Goal: Transaction & Acquisition: Purchase product/service

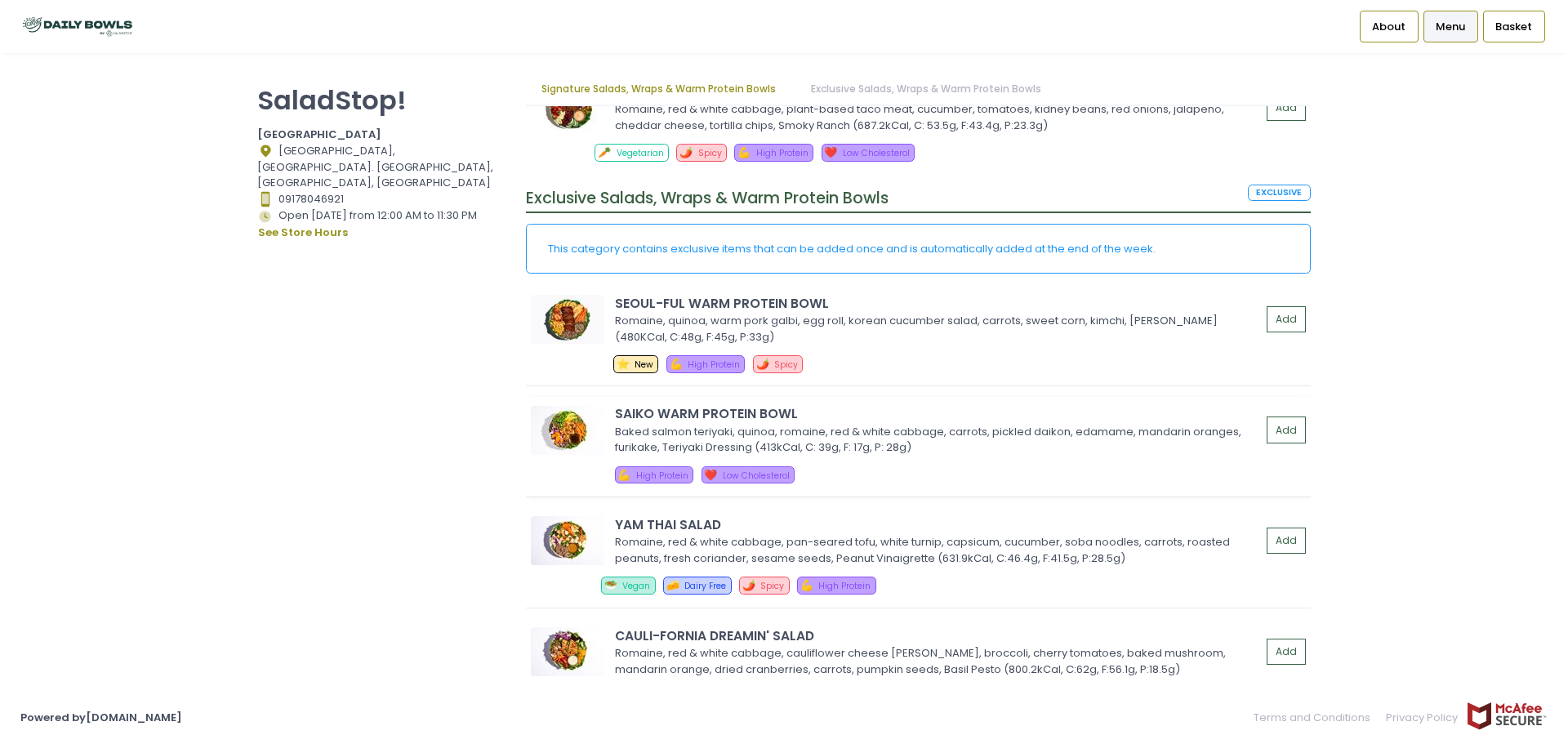
scroll to position [2035, 0]
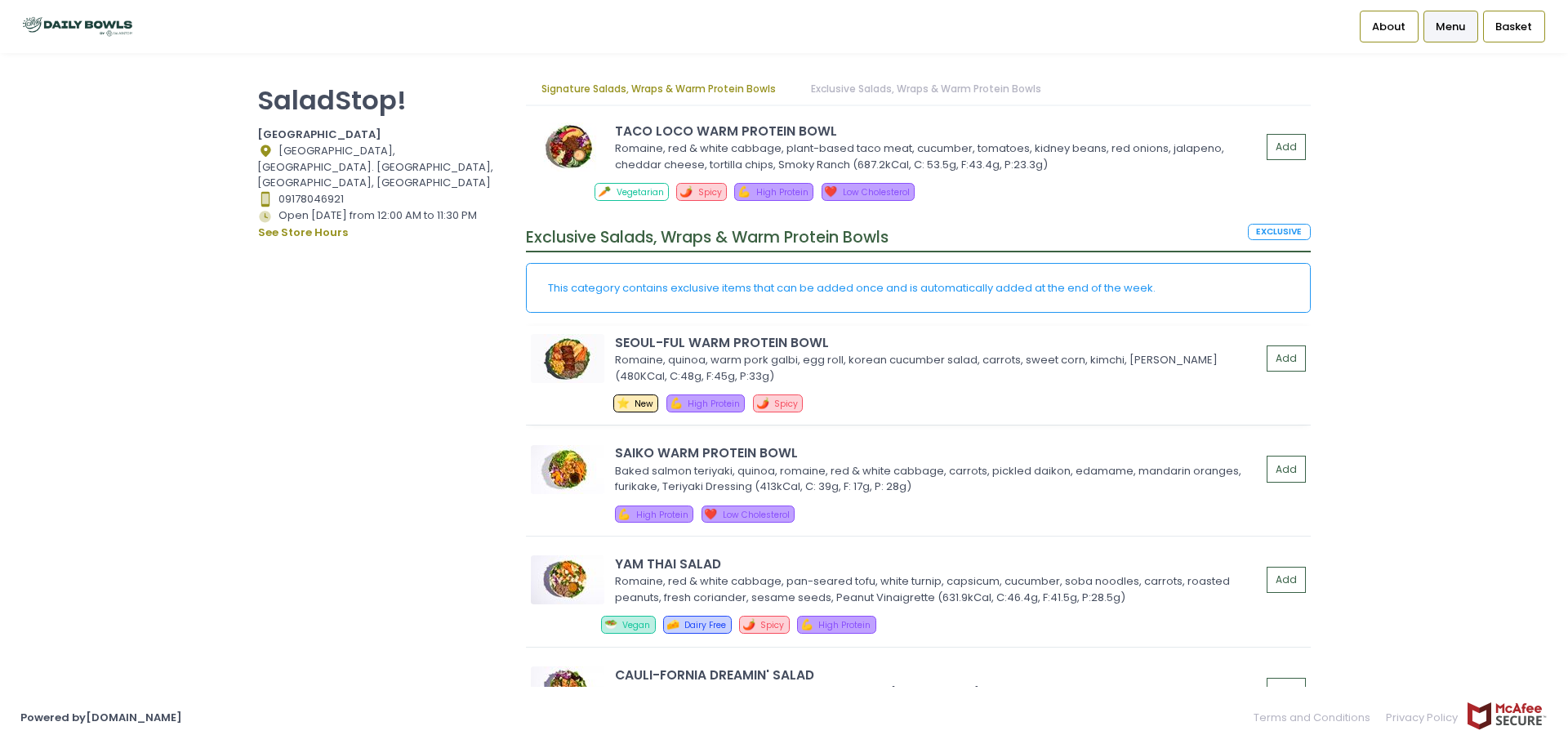
click at [845, 382] on div "Romaine, quinoa, warm pork galbi, egg roll, korean cucumber salad, carrots, swe…" at bounding box center [935, 367] width 641 height 32
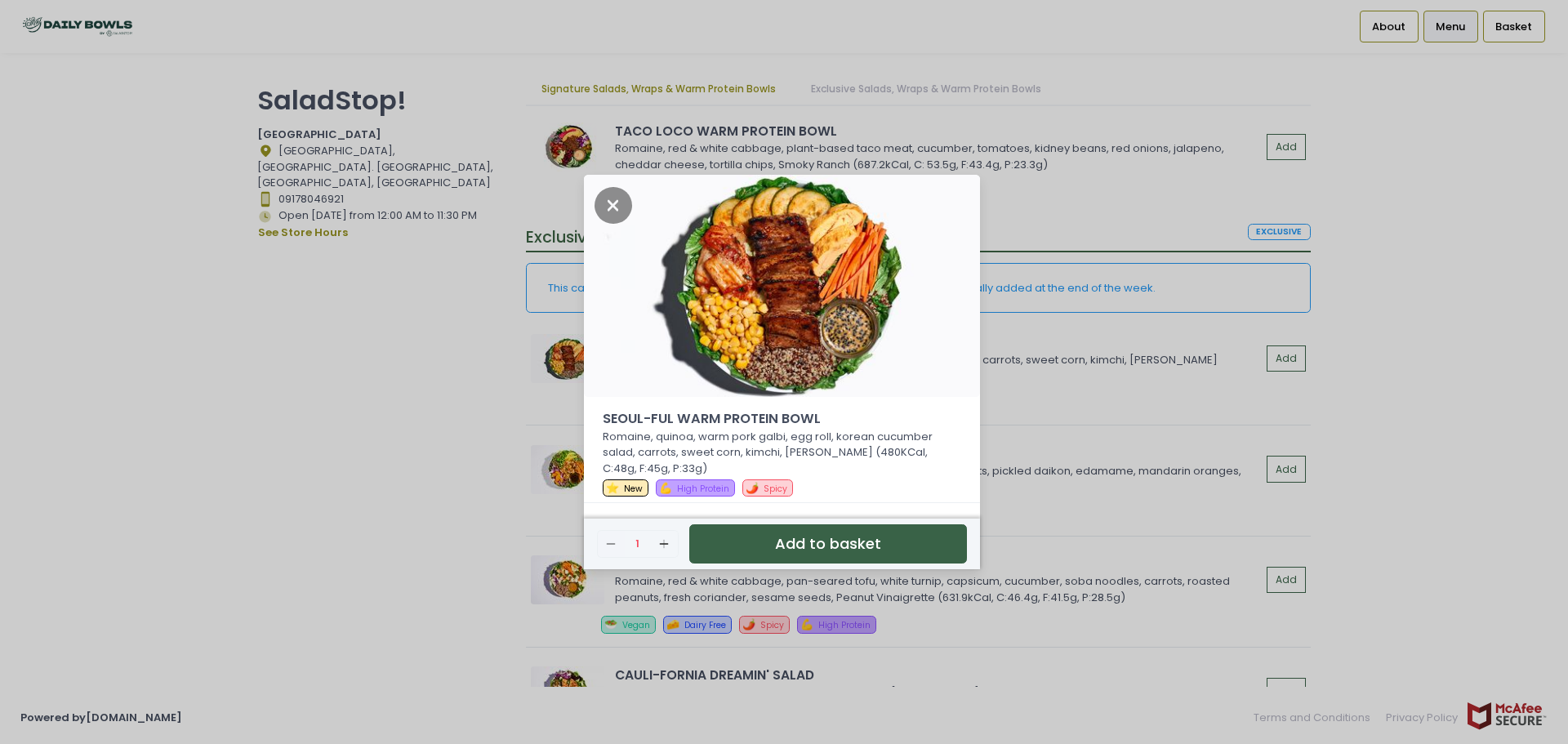
click at [446, 398] on div "SEOUL-FUL WARM PROTEIN BOWL Romaine, quinoa, warm pork galbi, egg roll, korean …" at bounding box center [784, 372] width 1568 height 744
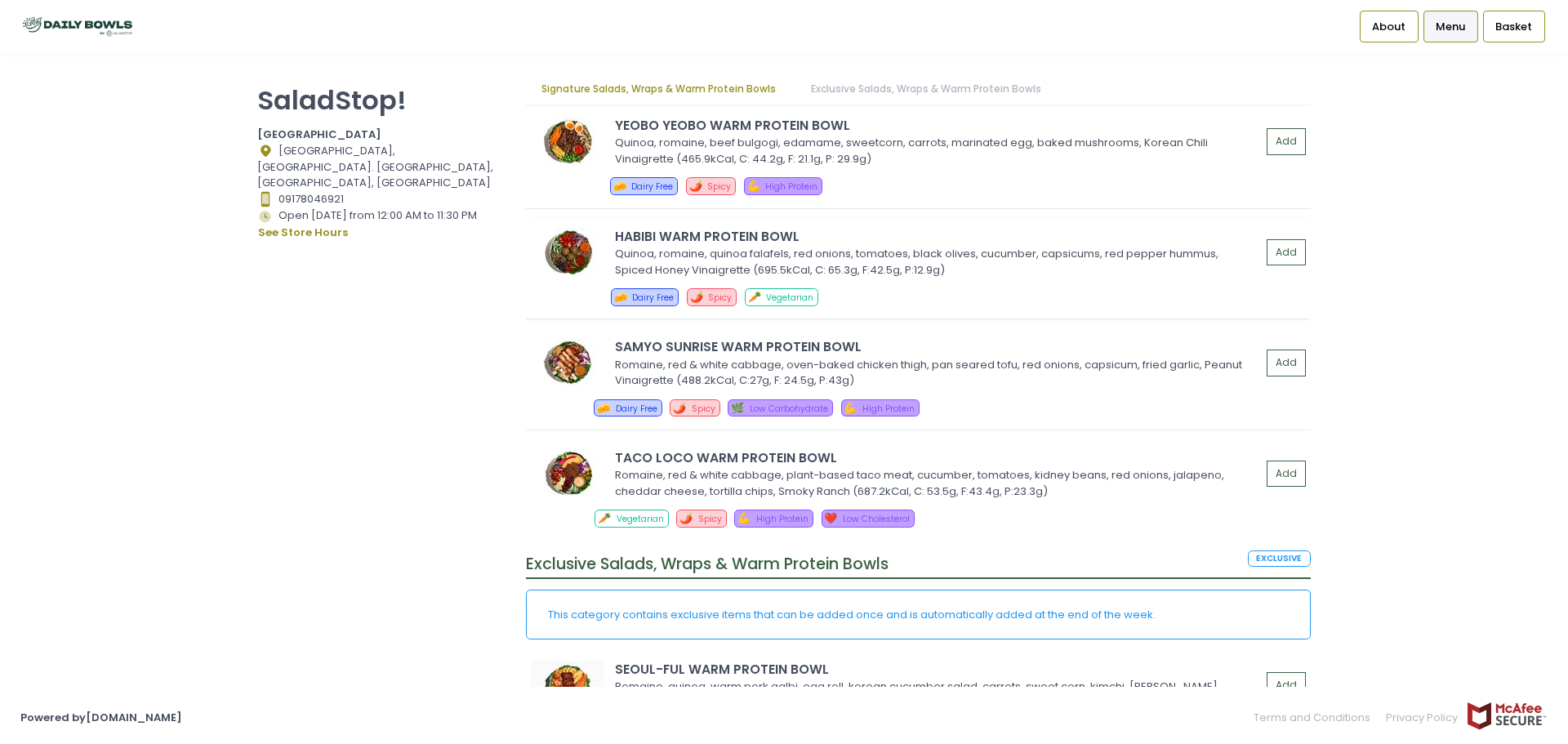
scroll to position [1627, 0]
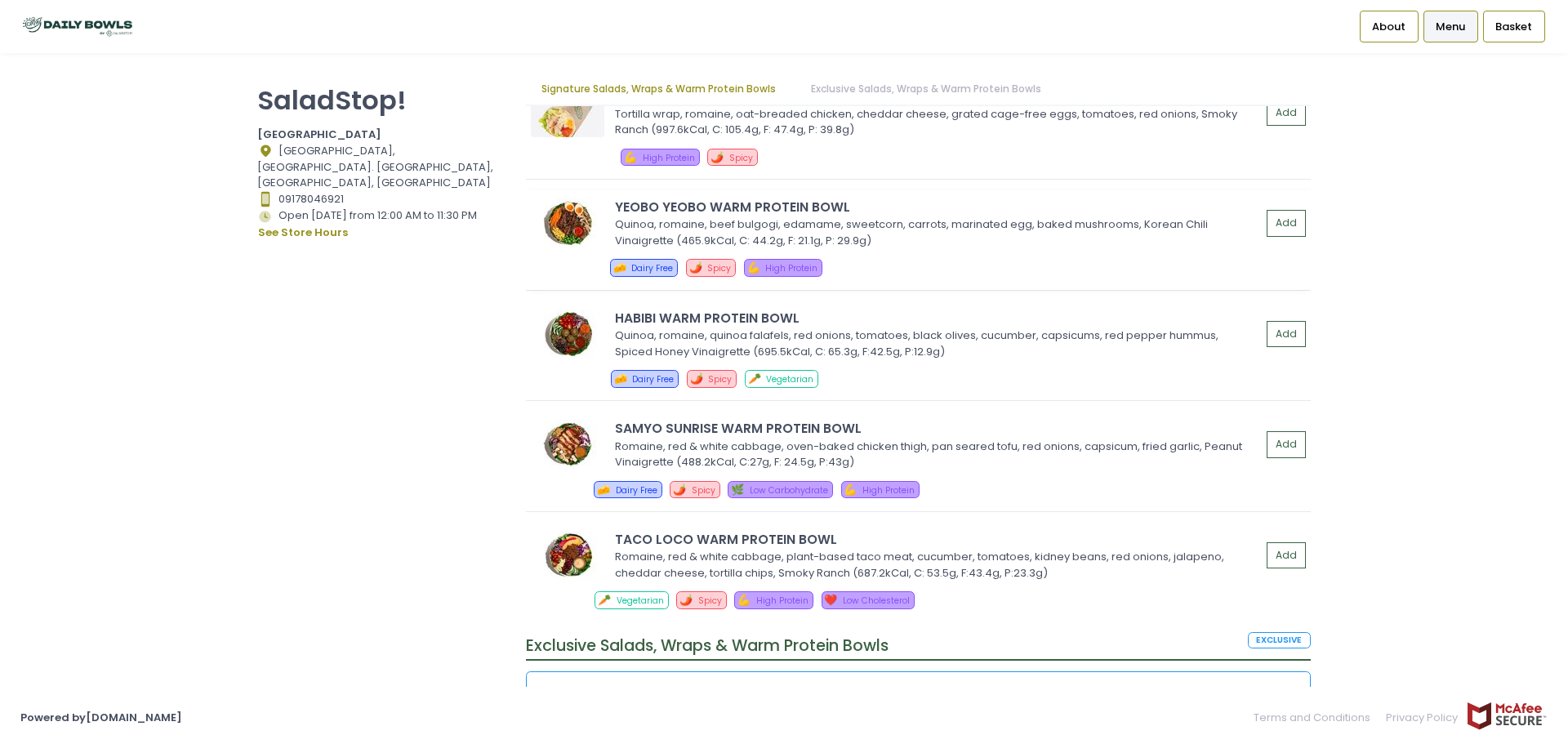
click at [861, 233] on div "Quinoa, romaine, beef bulgogi, edamame, sweetcorn, carrots, marinated egg, bake…" at bounding box center [935, 232] width 641 height 32
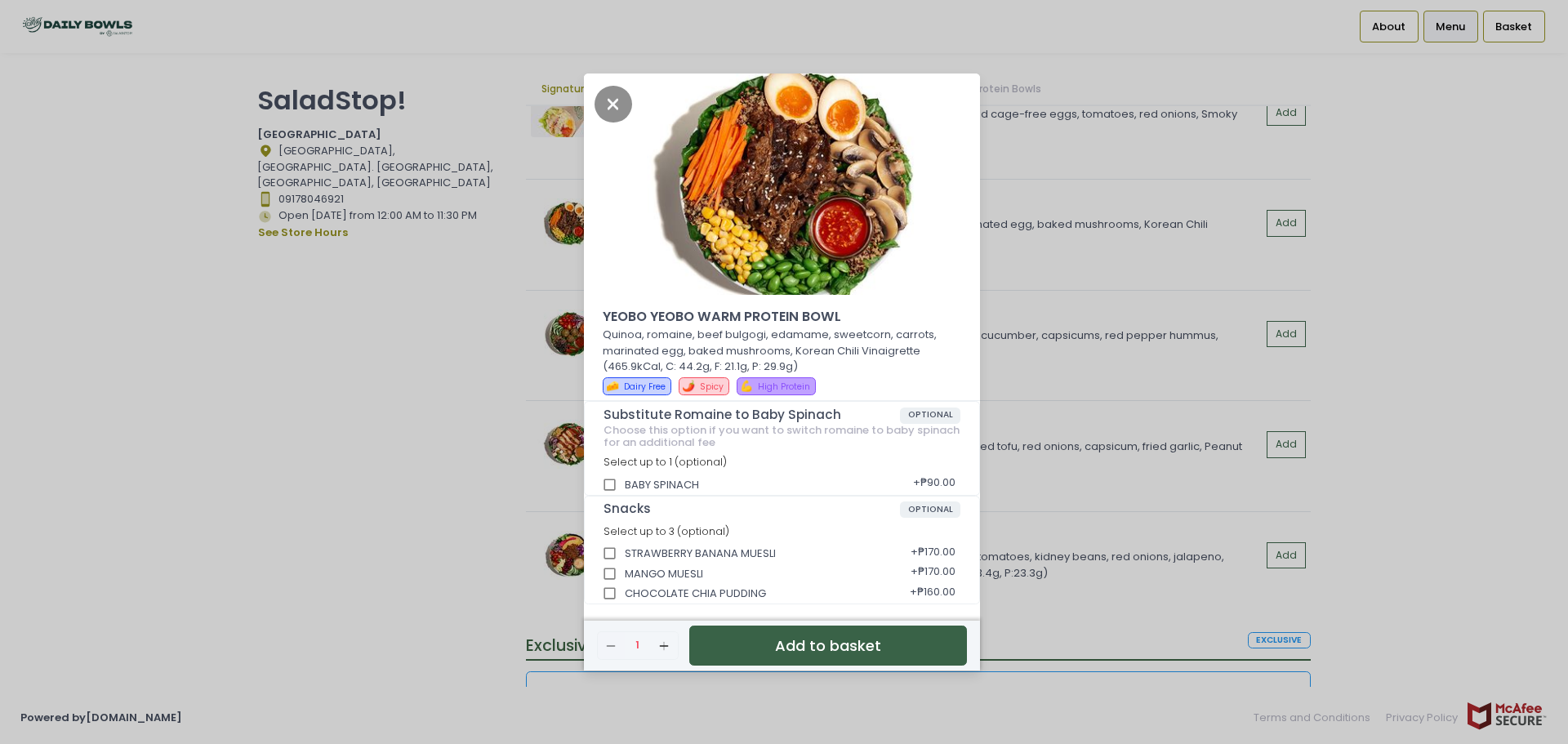
click at [432, 341] on div "YEOBO YEOBO WARM PROTEIN BOWL Quinoa, romaine, beef bulgogi, edamame, sweetcorn…" at bounding box center [784, 372] width 1568 height 744
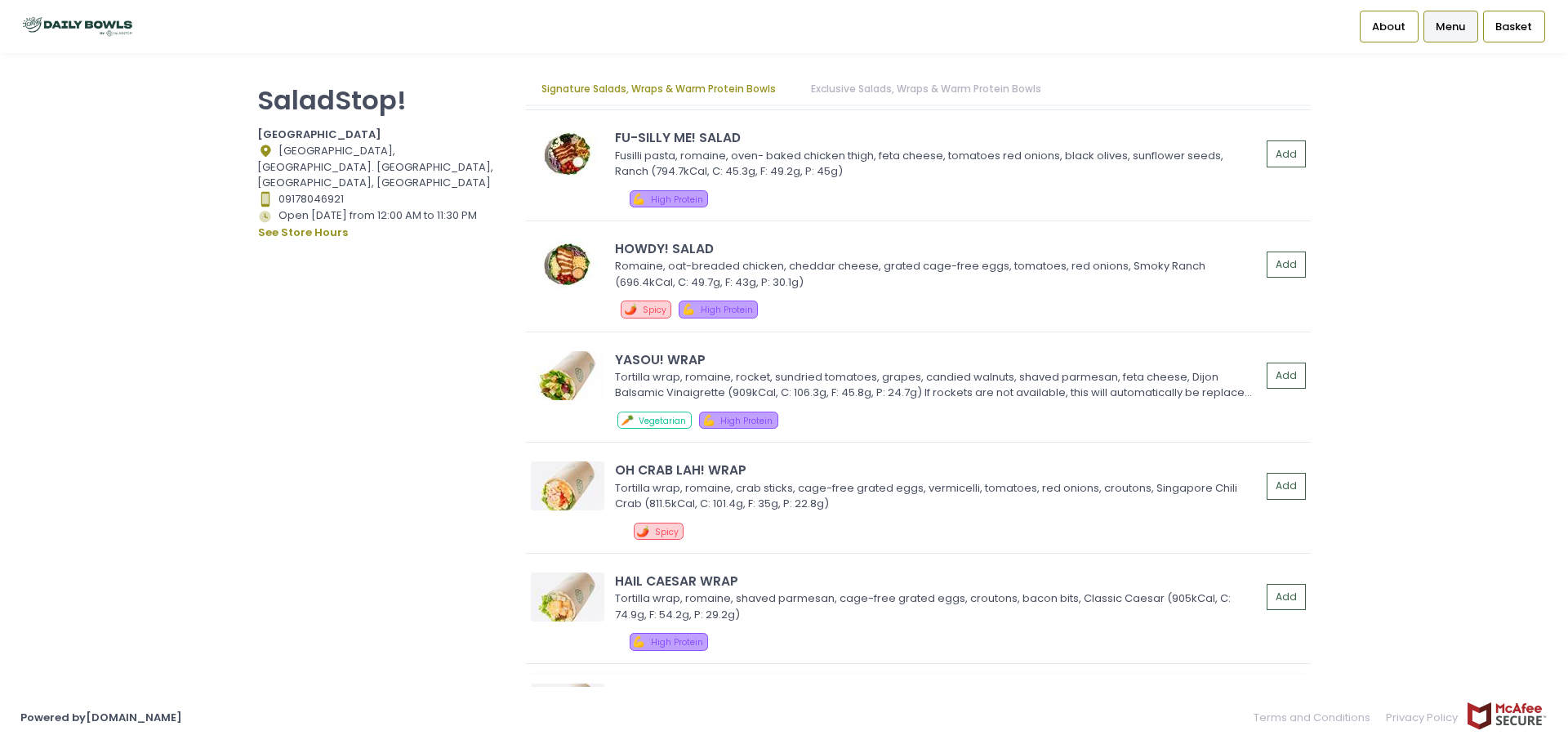
scroll to position [728, 0]
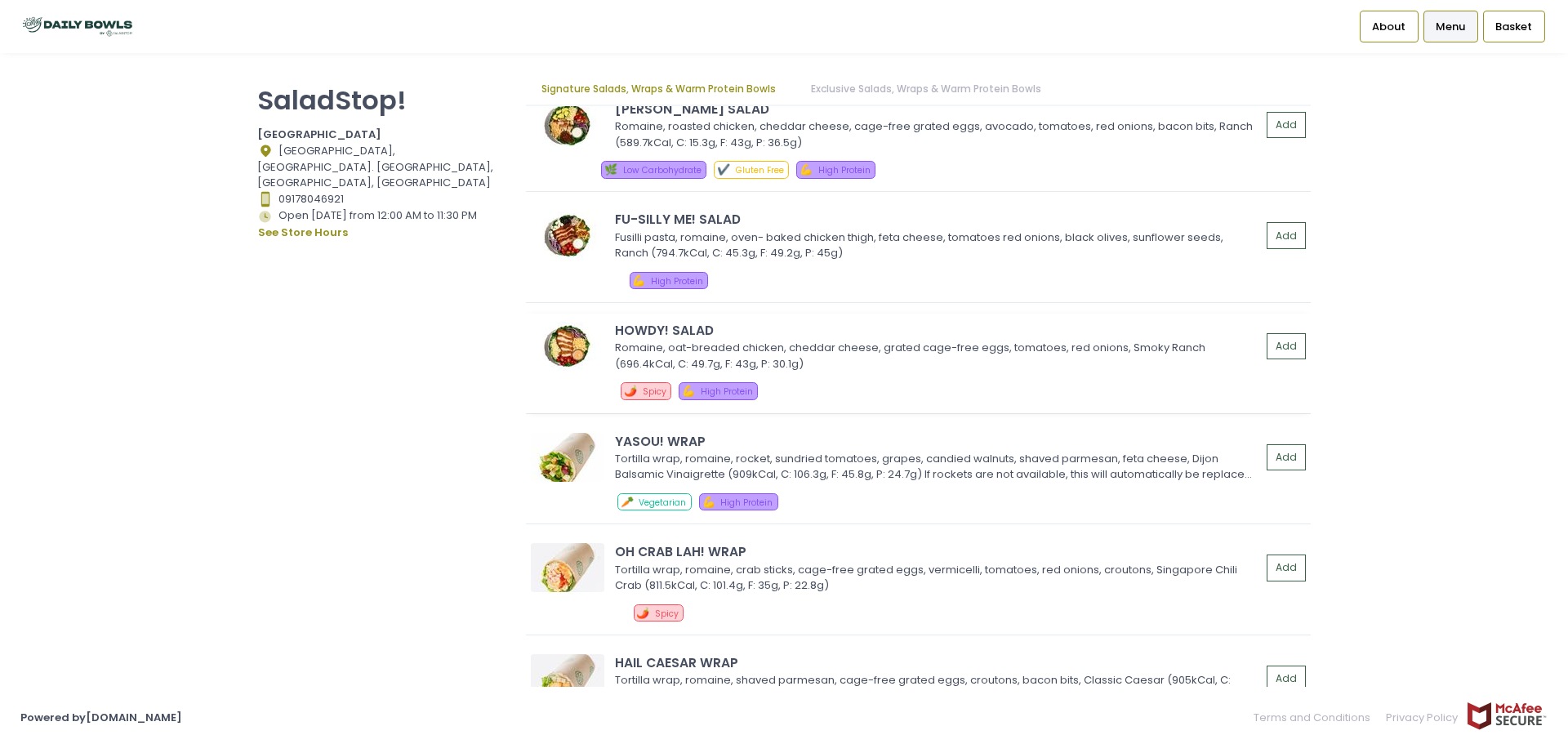
click at [830, 362] on div "Romaine, oat-breaded chicken, cheddar cheese, grated cage-free eggs, tomatoes, …" at bounding box center [935, 356] width 641 height 32
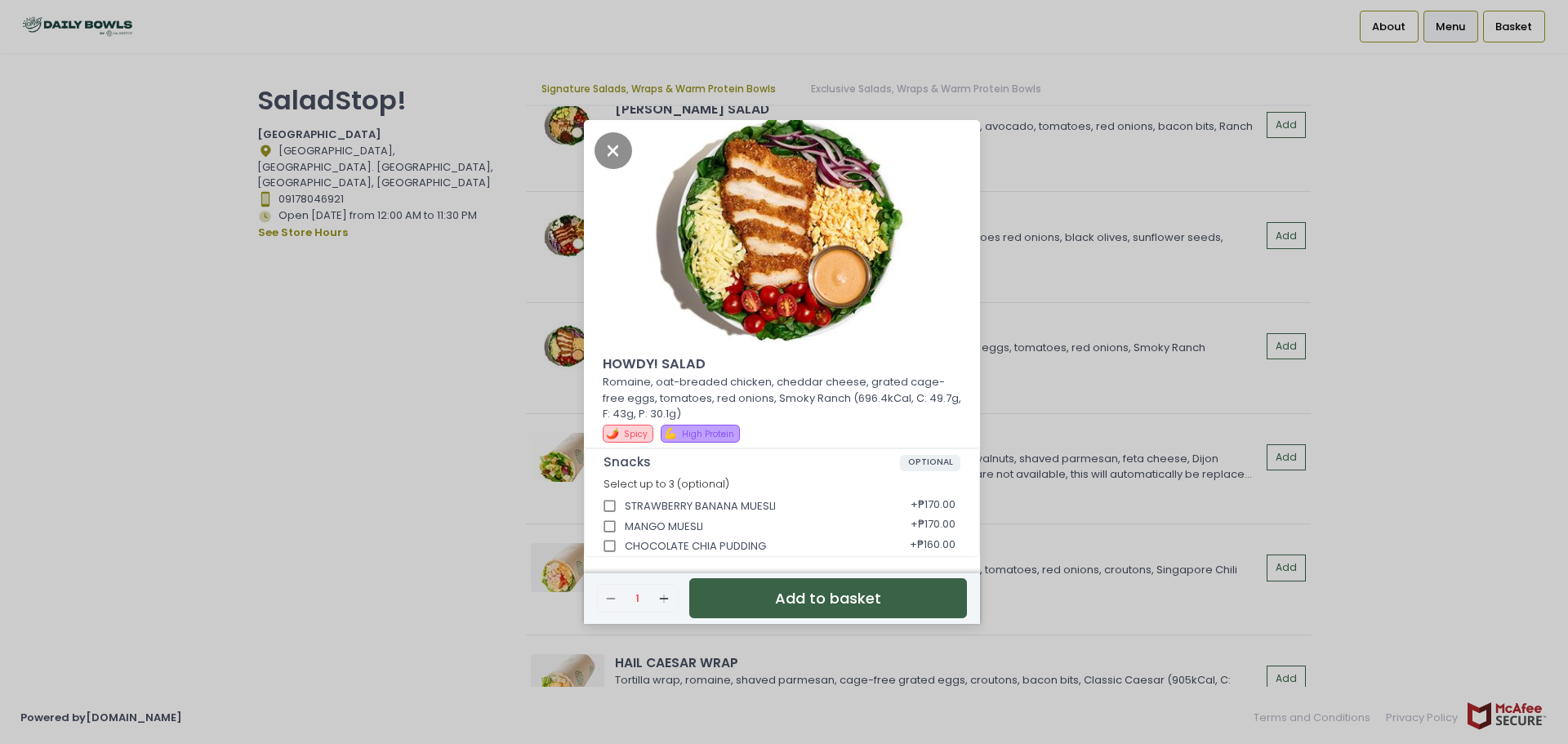
click at [368, 345] on div "HOWDY! SALAD Romaine, oat-breaded chicken, cheddar cheese, grated cage-free egg…" at bounding box center [784, 372] width 1568 height 744
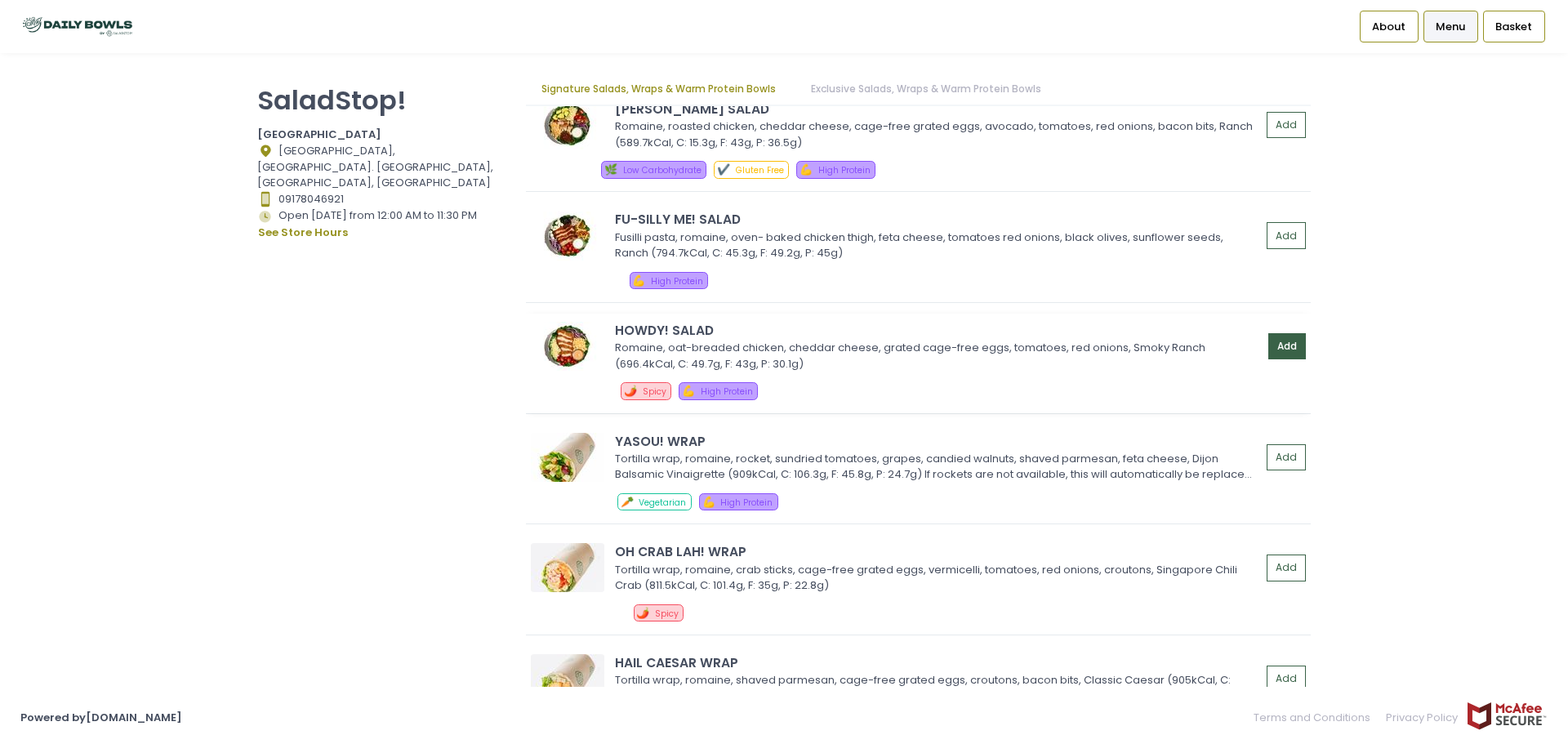
click at [1268, 343] on button "Add" at bounding box center [1287, 347] width 38 height 27
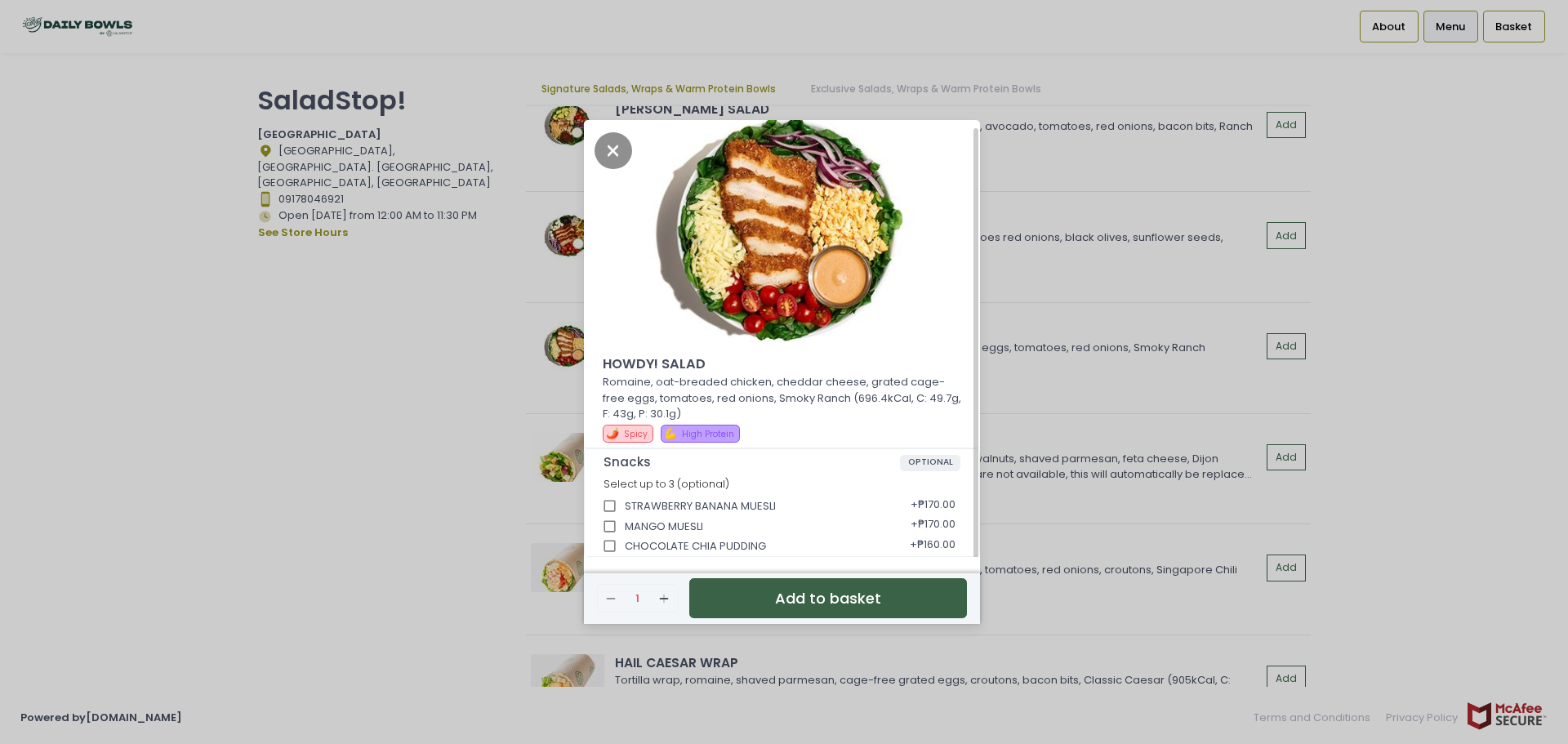
scroll to position [4, 0]
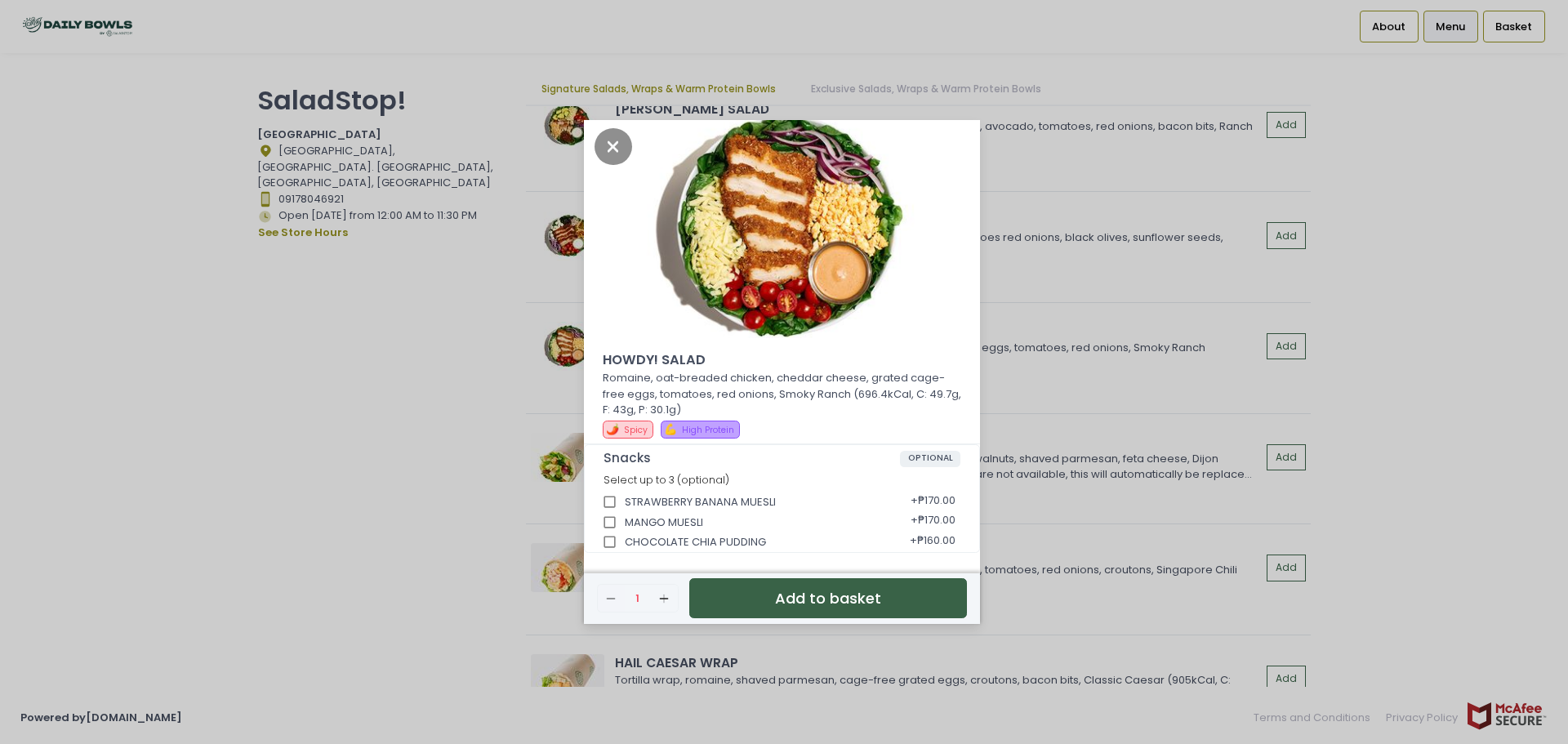
click at [789, 598] on button "Add to basket" at bounding box center [828, 598] width 277 height 40
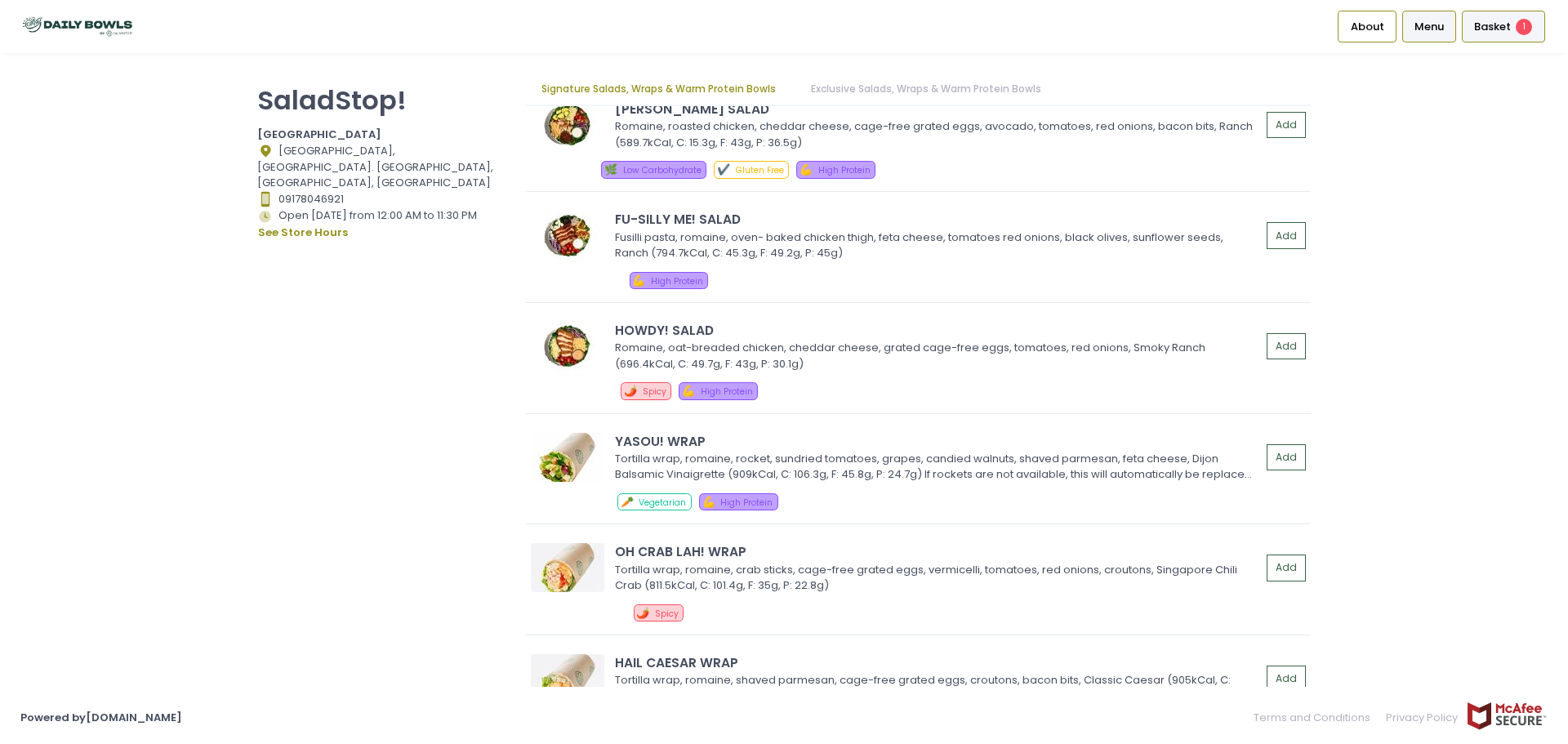
click at [1478, 3] on li "Basket 1" at bounding box center [1503, 26] width 89 height 53
click at [1478, 12] on div "Basket 1" at bounding box center [1503, 26] width 83 height 32
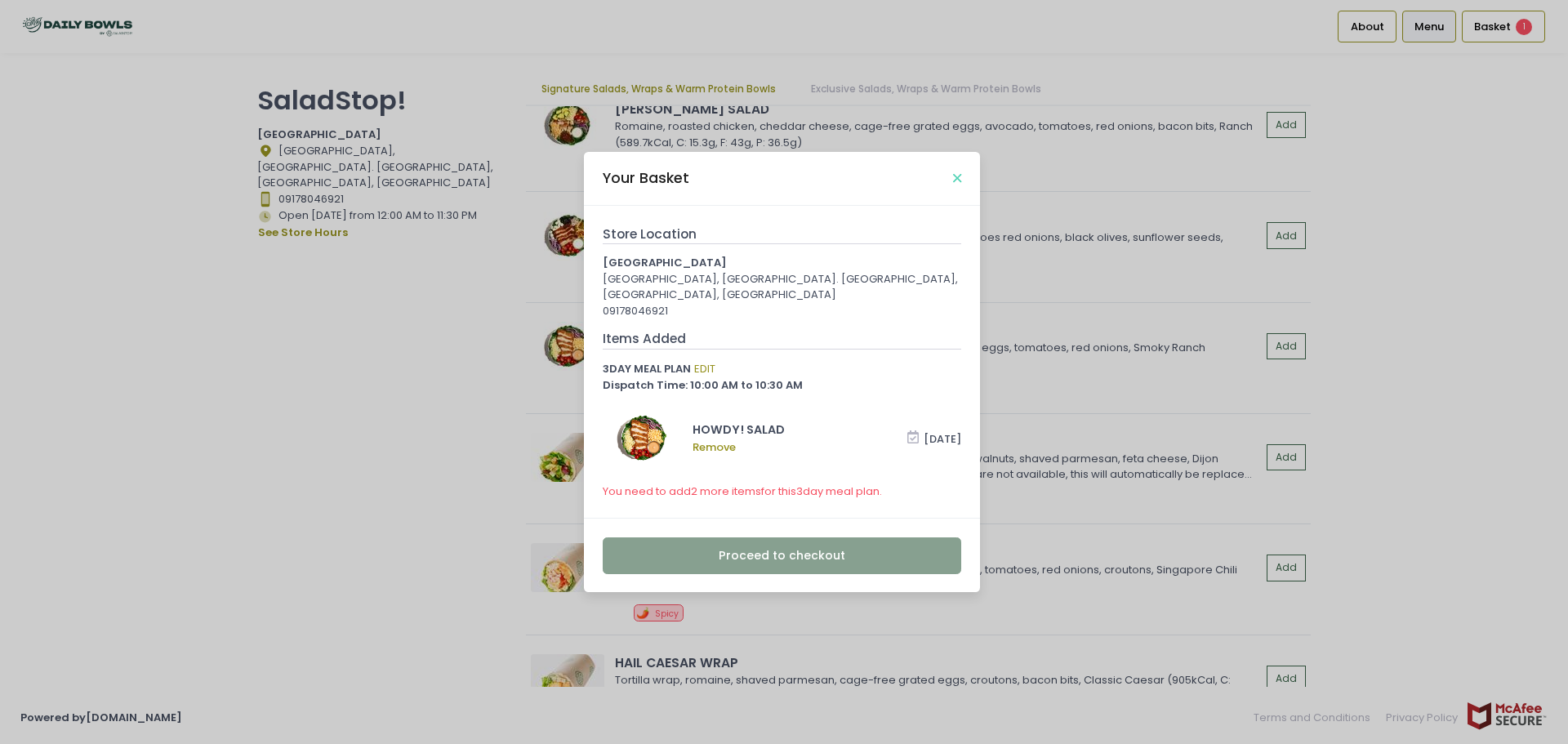
click at [956, 179] on icon "Close" at bounding box center [956, 178] width 8 height 13
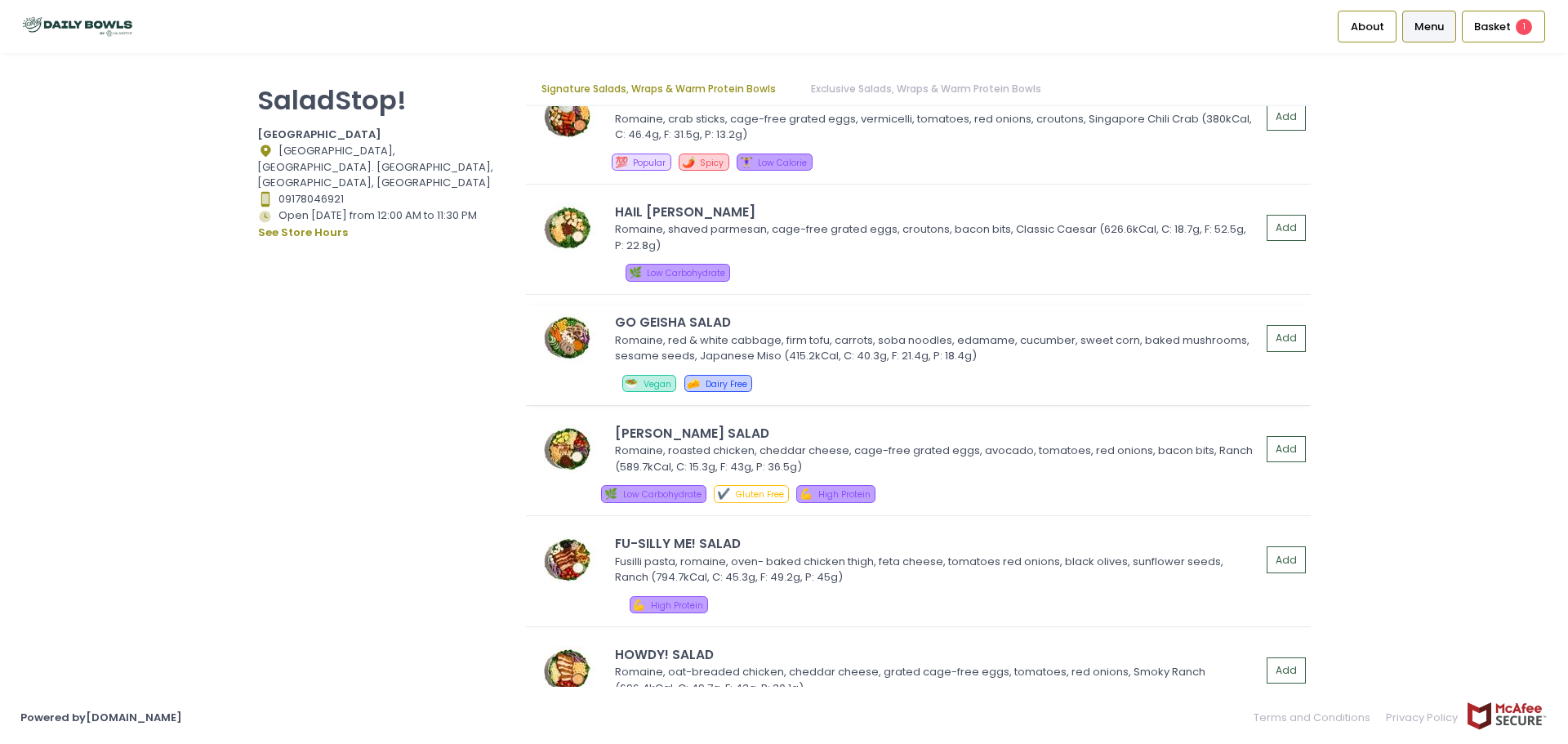
scroll to position [401, 0]
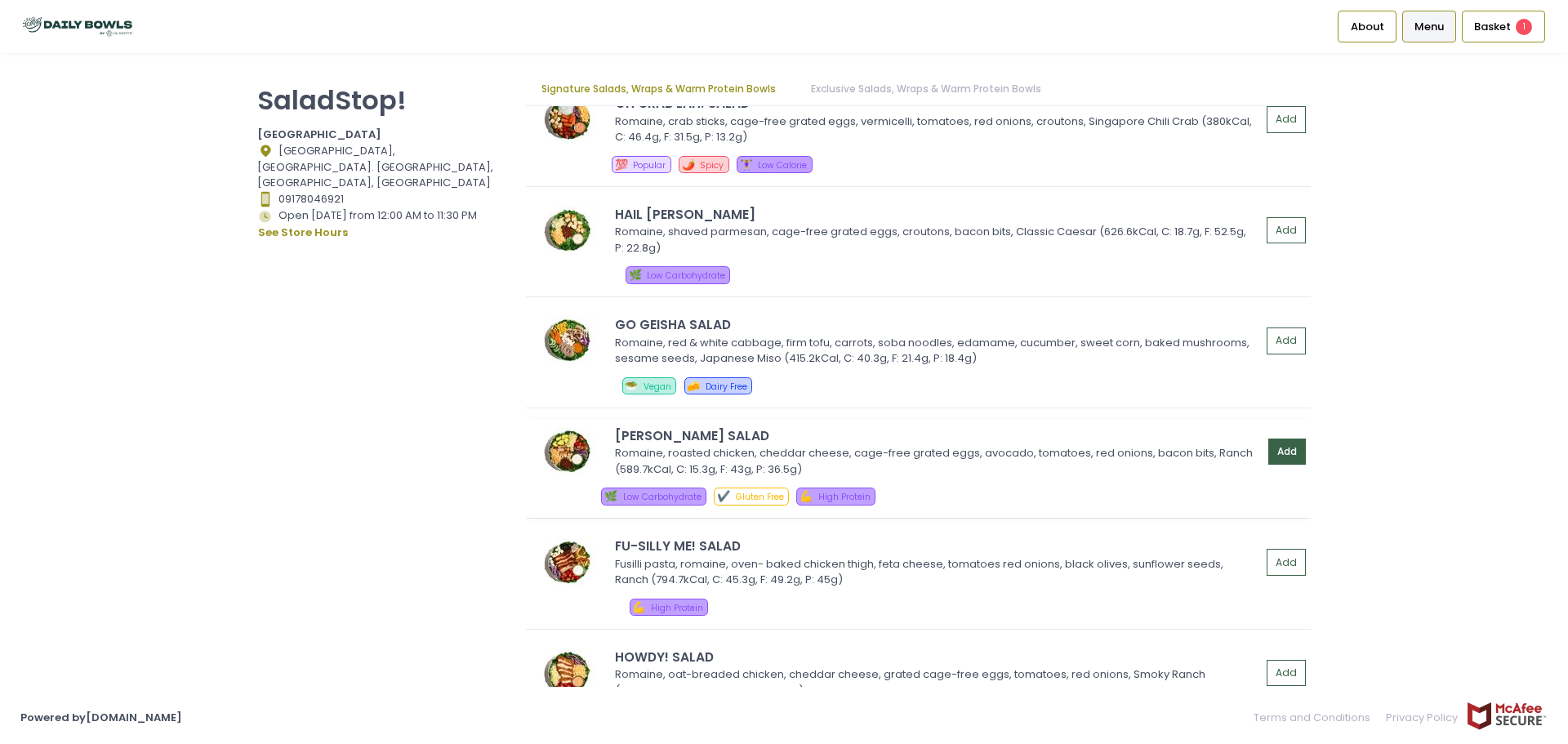
click at [1286, 457] on button "Add" at bounding box center [1287, 452] width 38 height 27
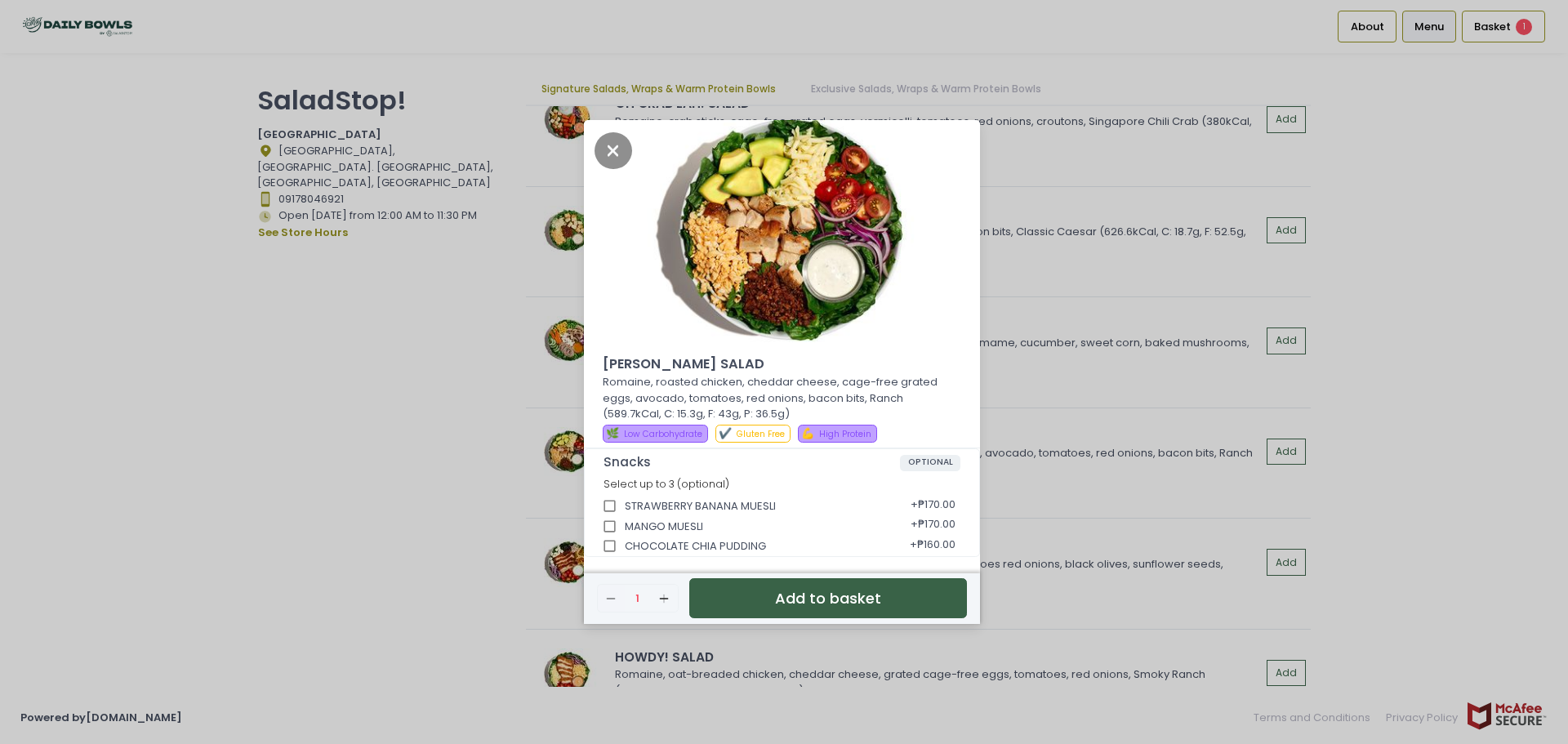
click at [757, 615] on button "Add to basket" at bounding box center [828, 598] width 277 height 40
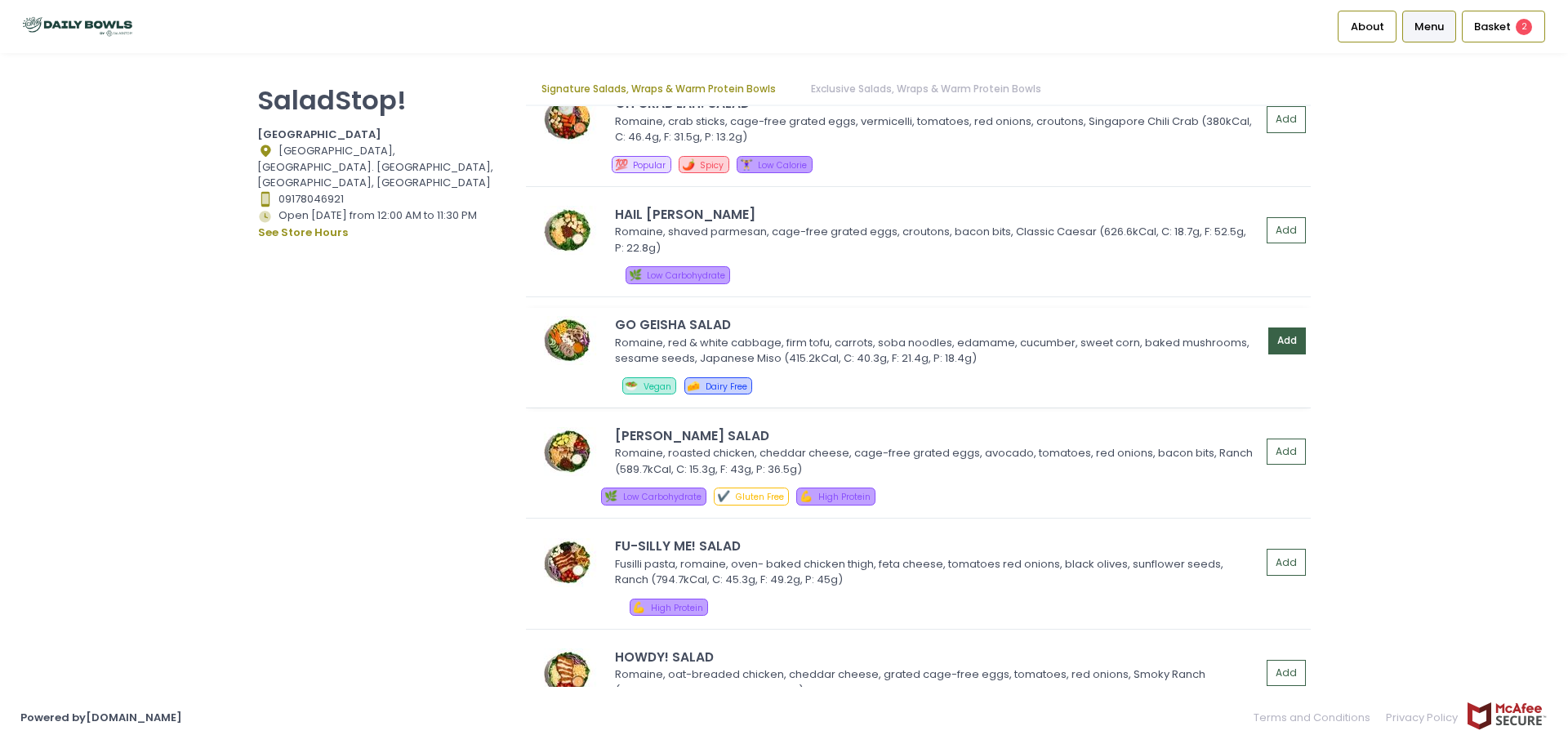
click at [1271, 336] on button "Add" at bounding box center [1287, 341] width 38 height 27
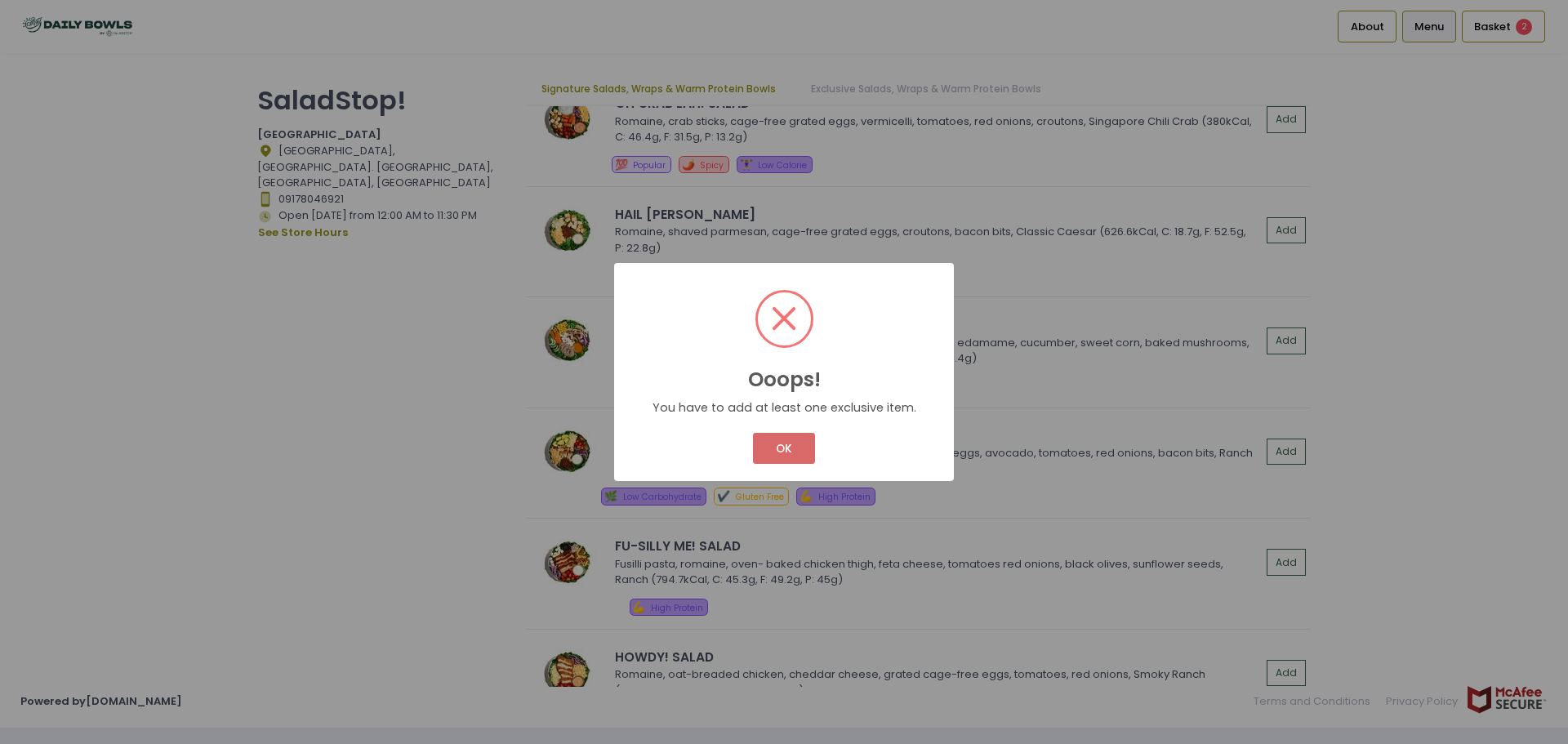
click at [775, 454] on button "OK" at bounding box center [784, 448] width 62 height 31
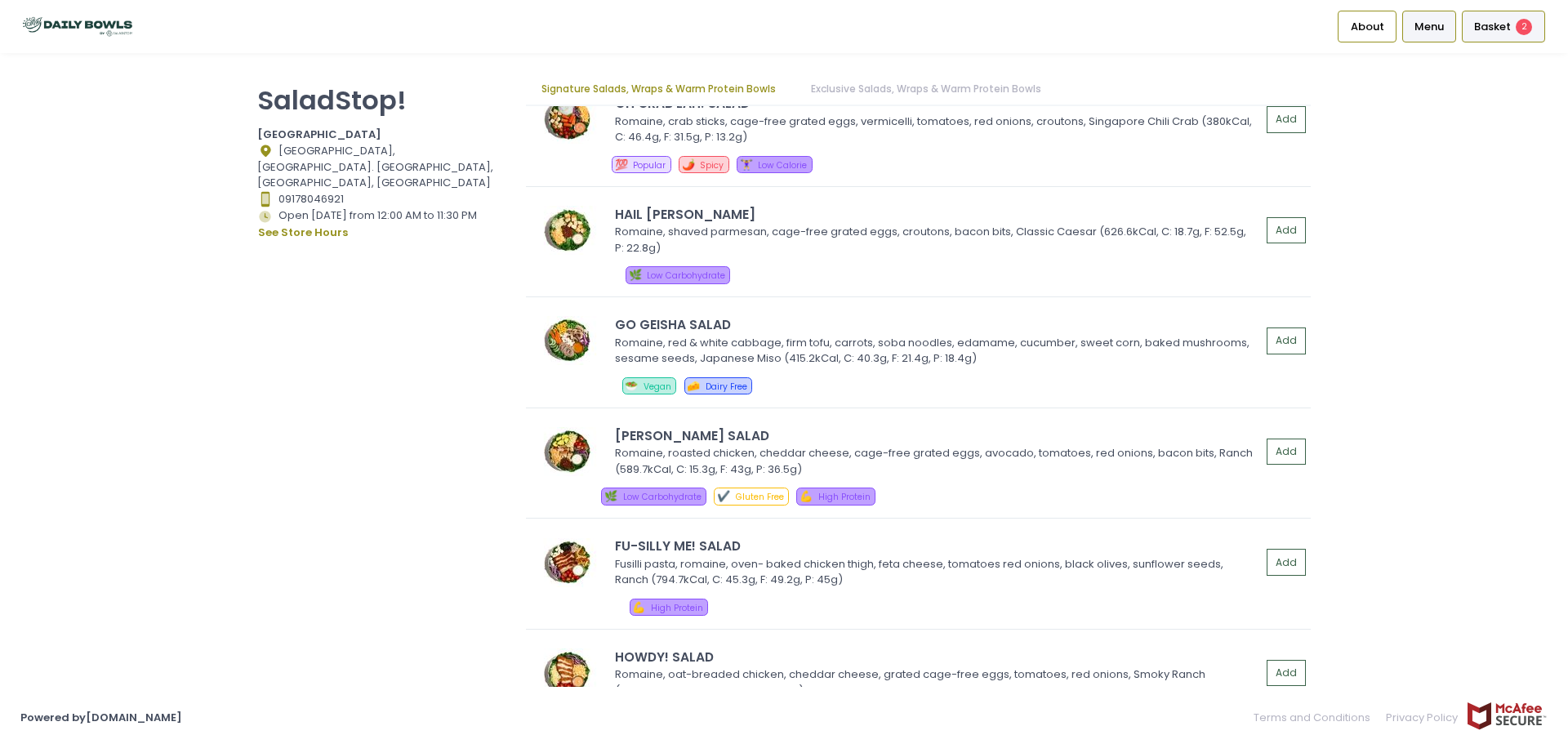
click at [1494, 26] on span "Basket" at bounding box center [1492, 26] width 37 height 16
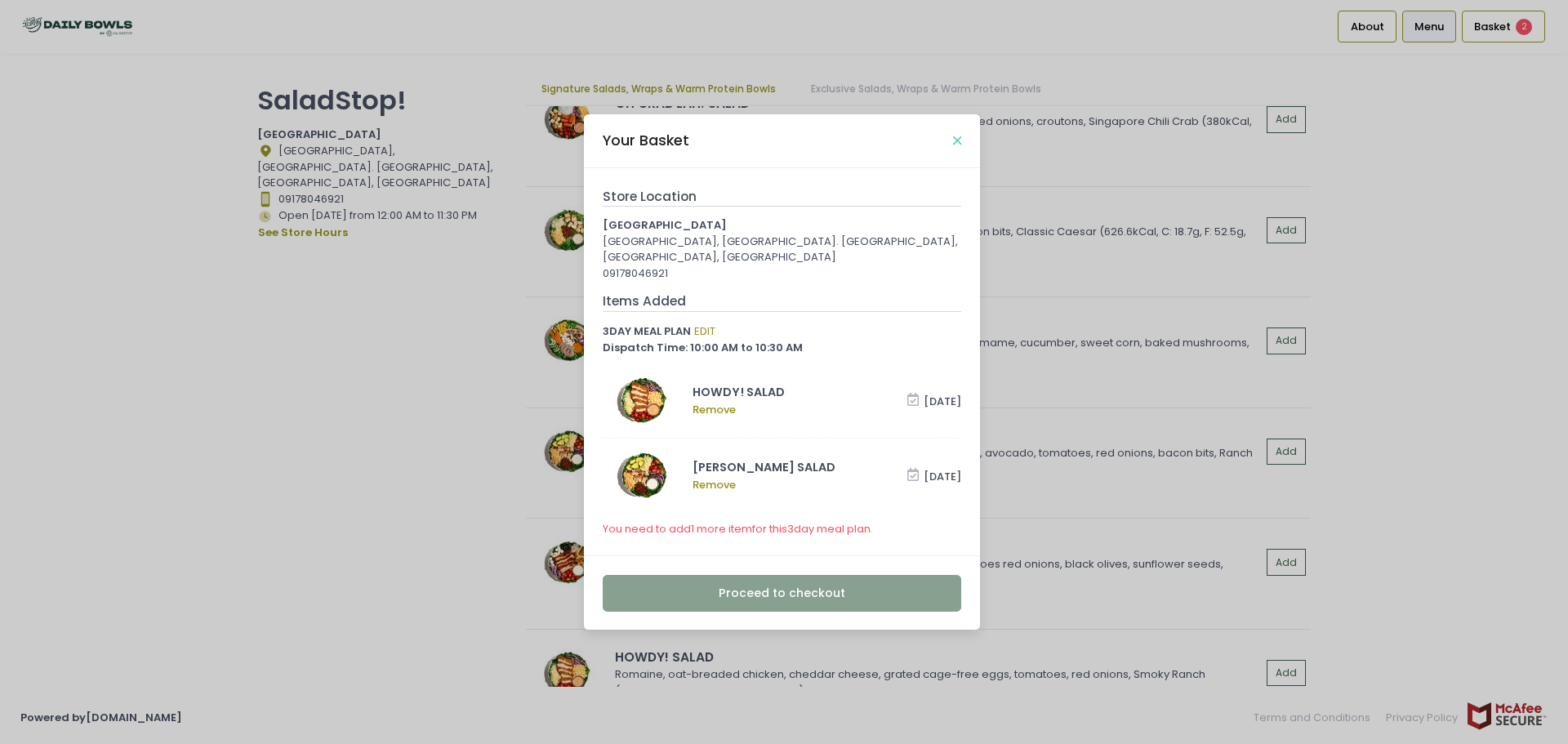
click at [959, 144] on icon "Close" at bounding box center [956, 141] width 8 height 13
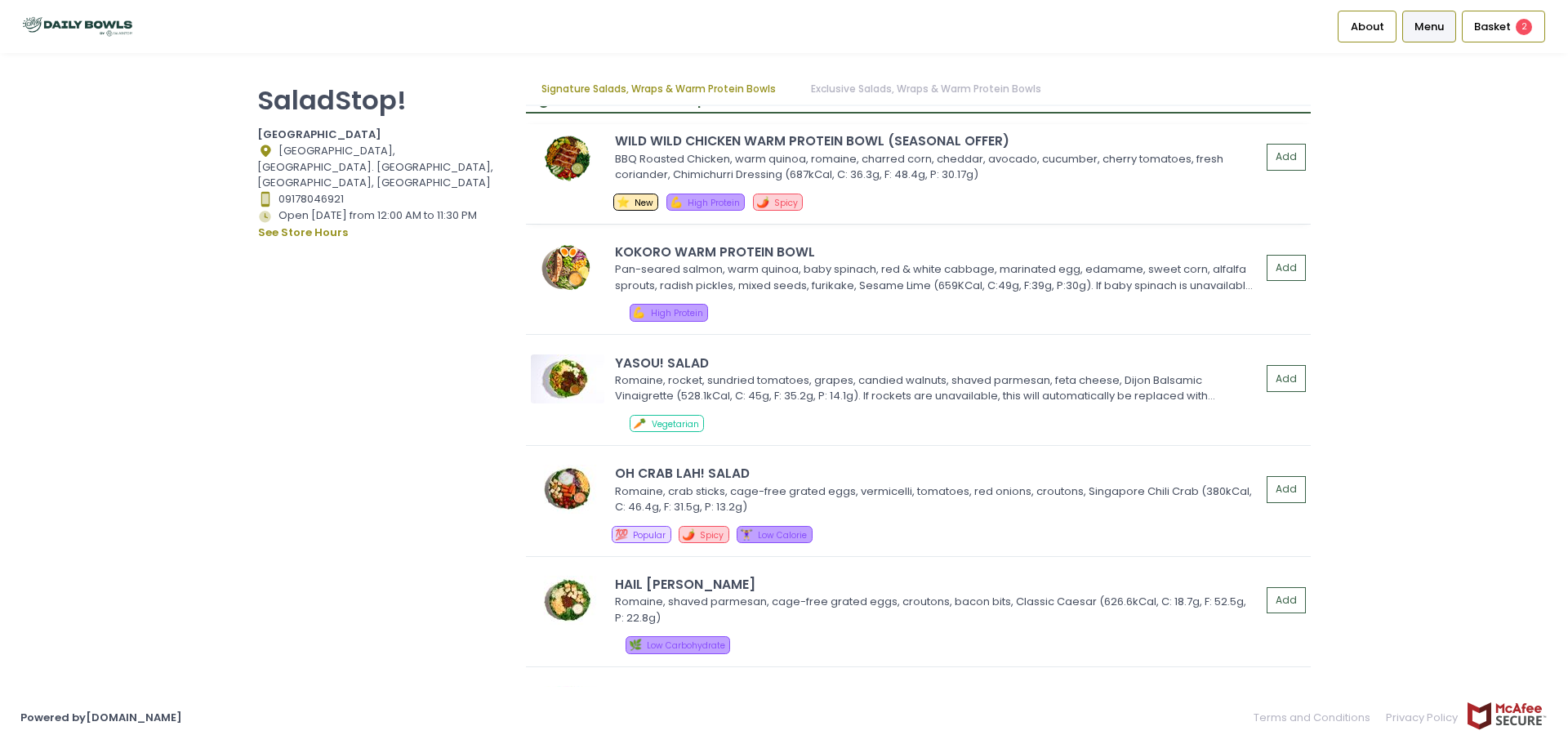
scroll to position [0, 0]
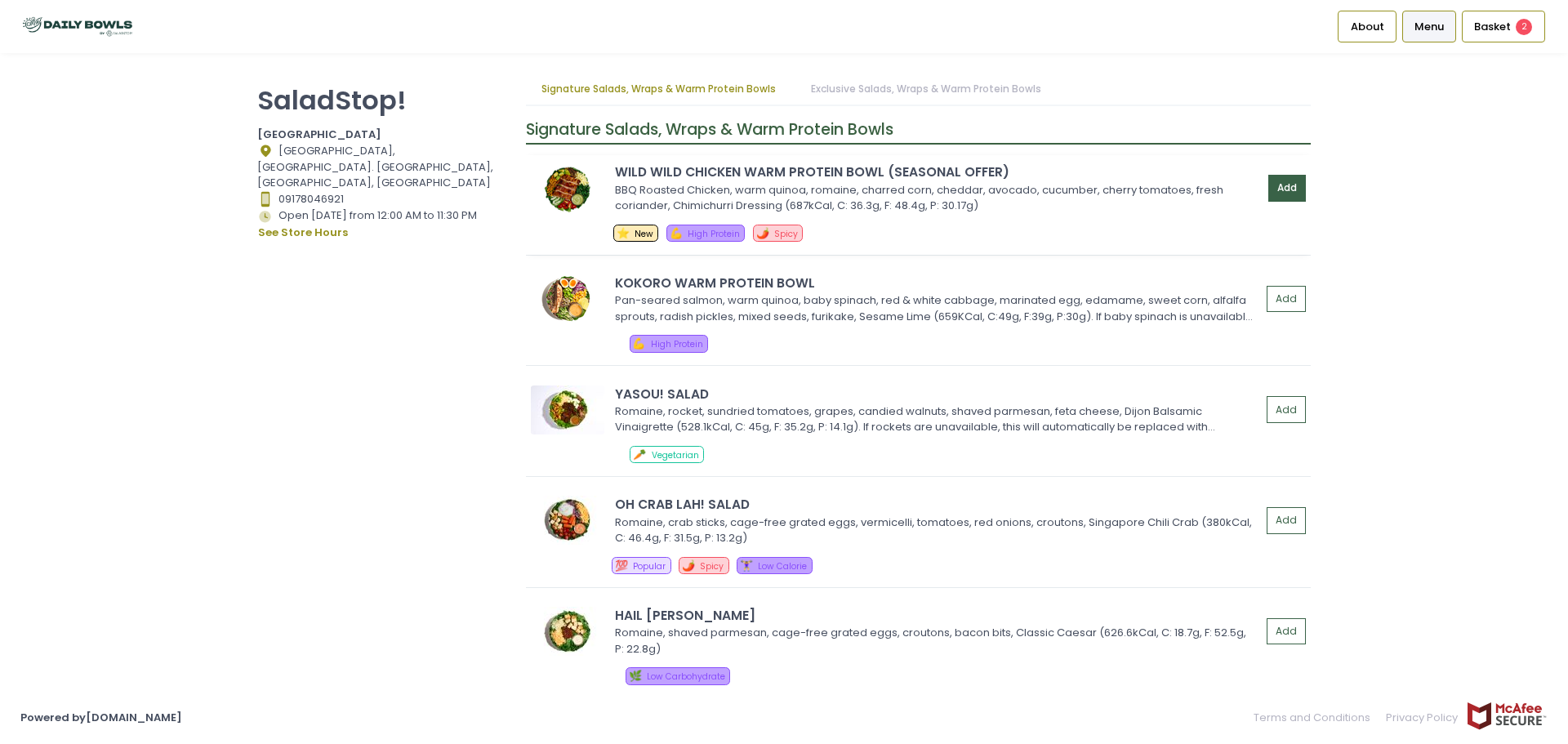
click at [1272, 185] on button "Add" at bounding box center [1287, 188] width 38 height 27
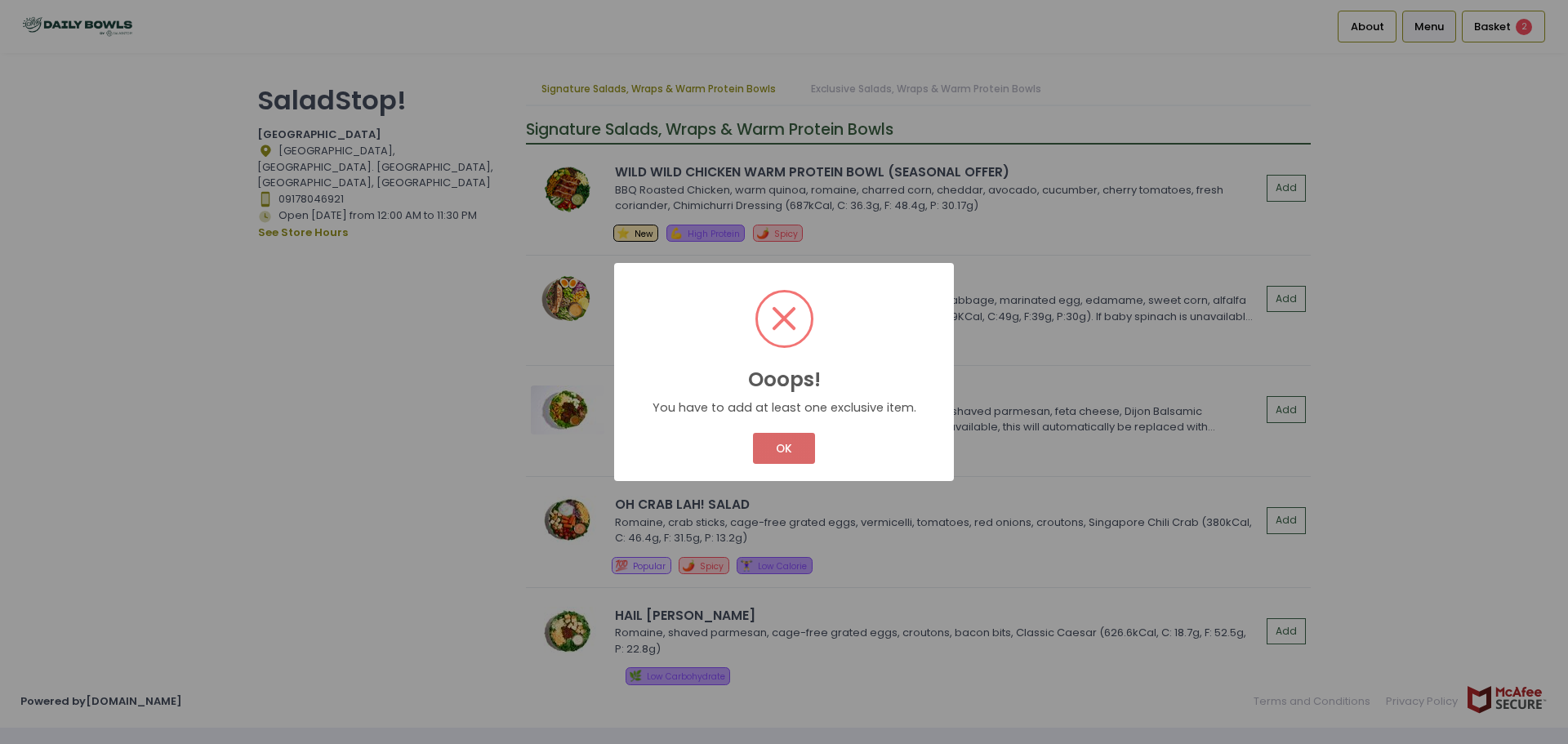
click at [767, 447] on button "OK" at bounding box center [784, 448] width 62 height 31
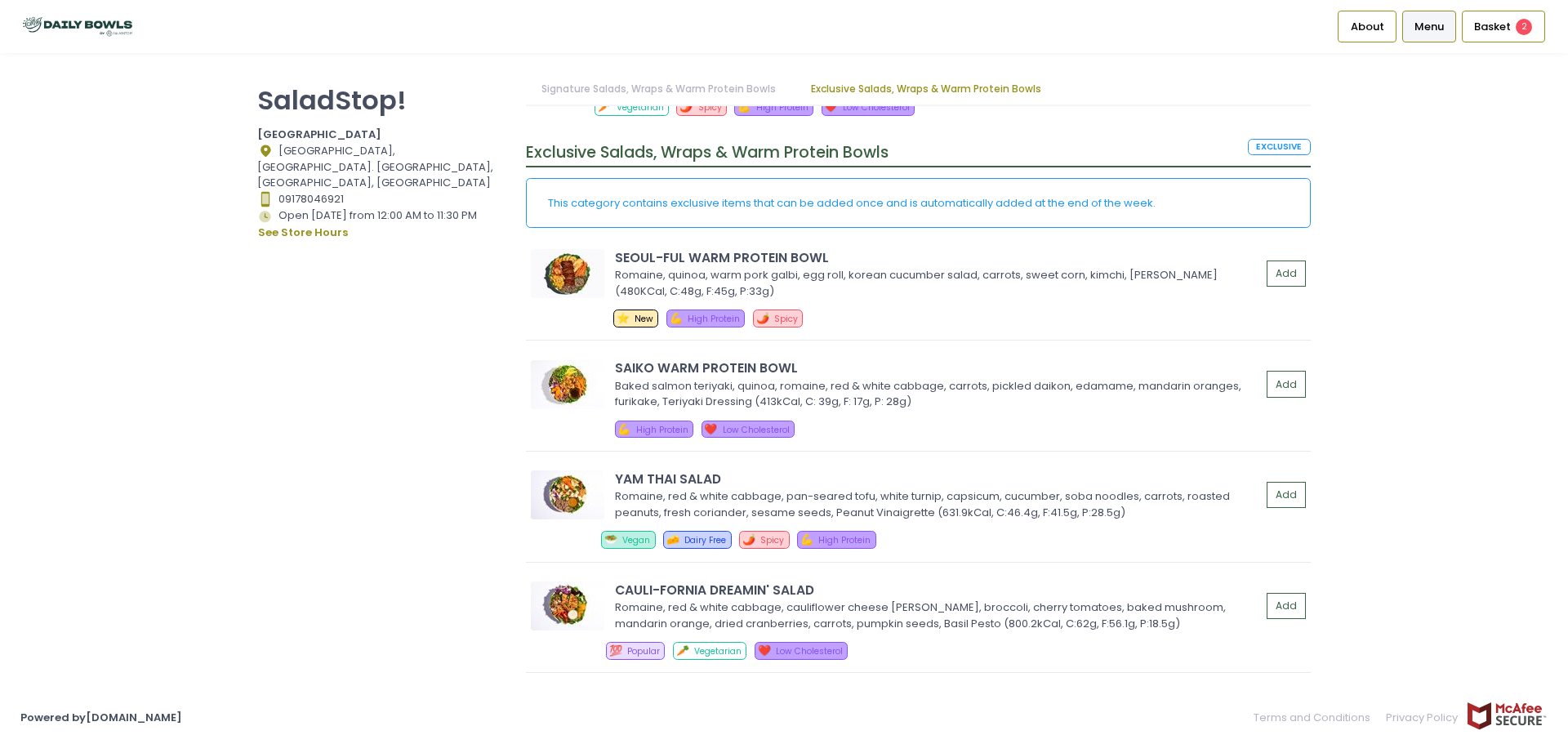
scroll to position [2124, 0]
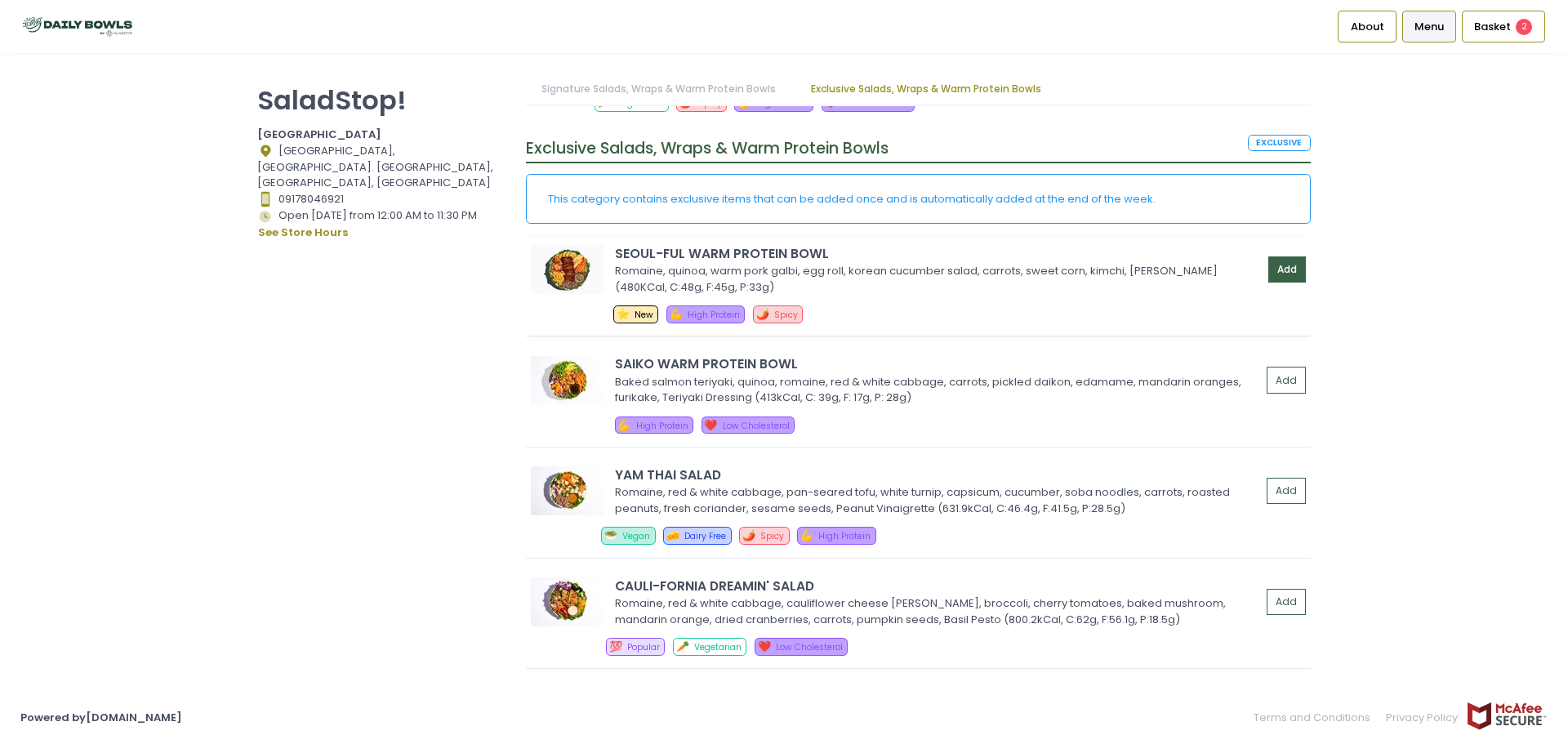
click at [1268, 276] on button "Add" at bounding box center [1287, 270] width 38 height 27
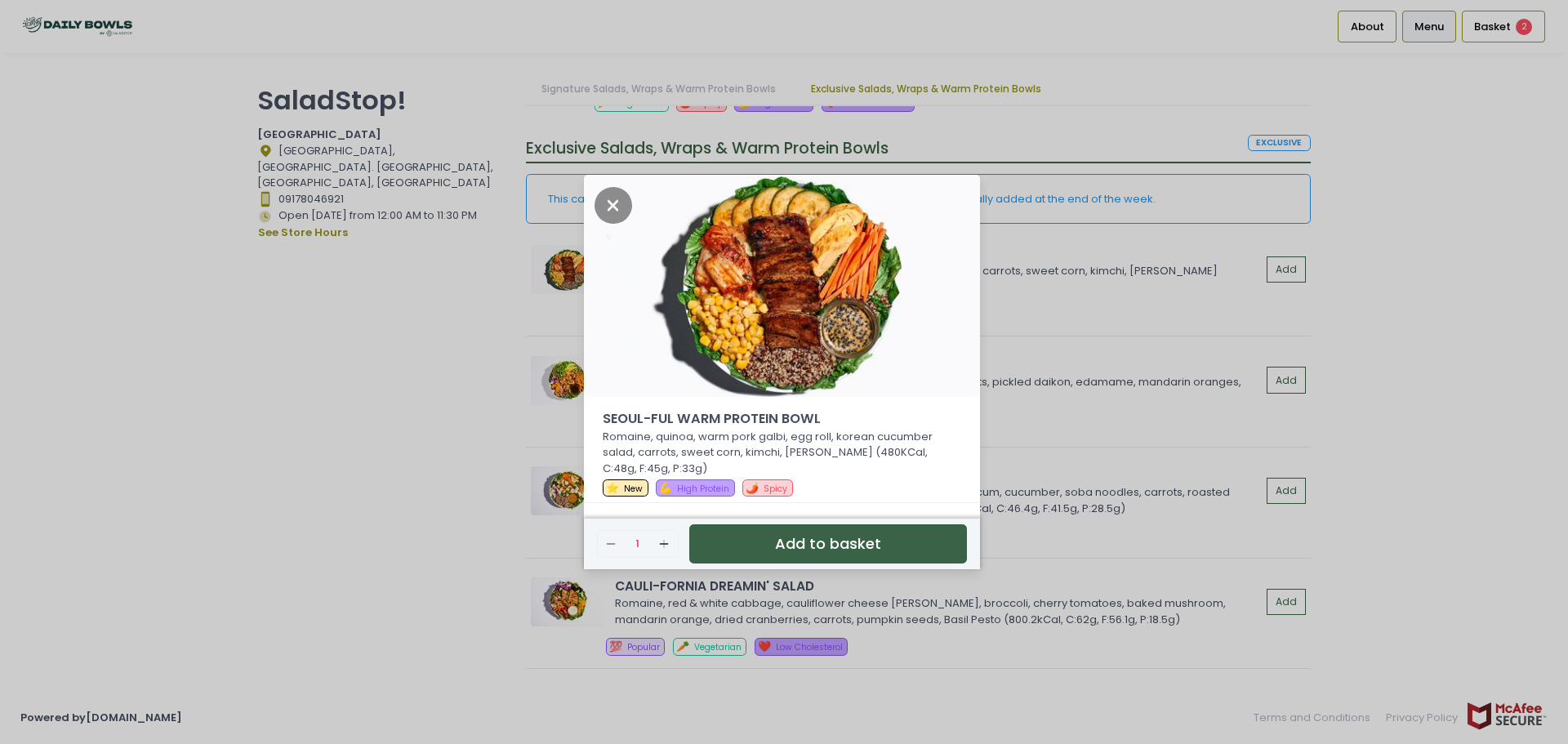
click at [875, 525] on button "Add to basket" at bounding box center [828, 545] width 277 height 40
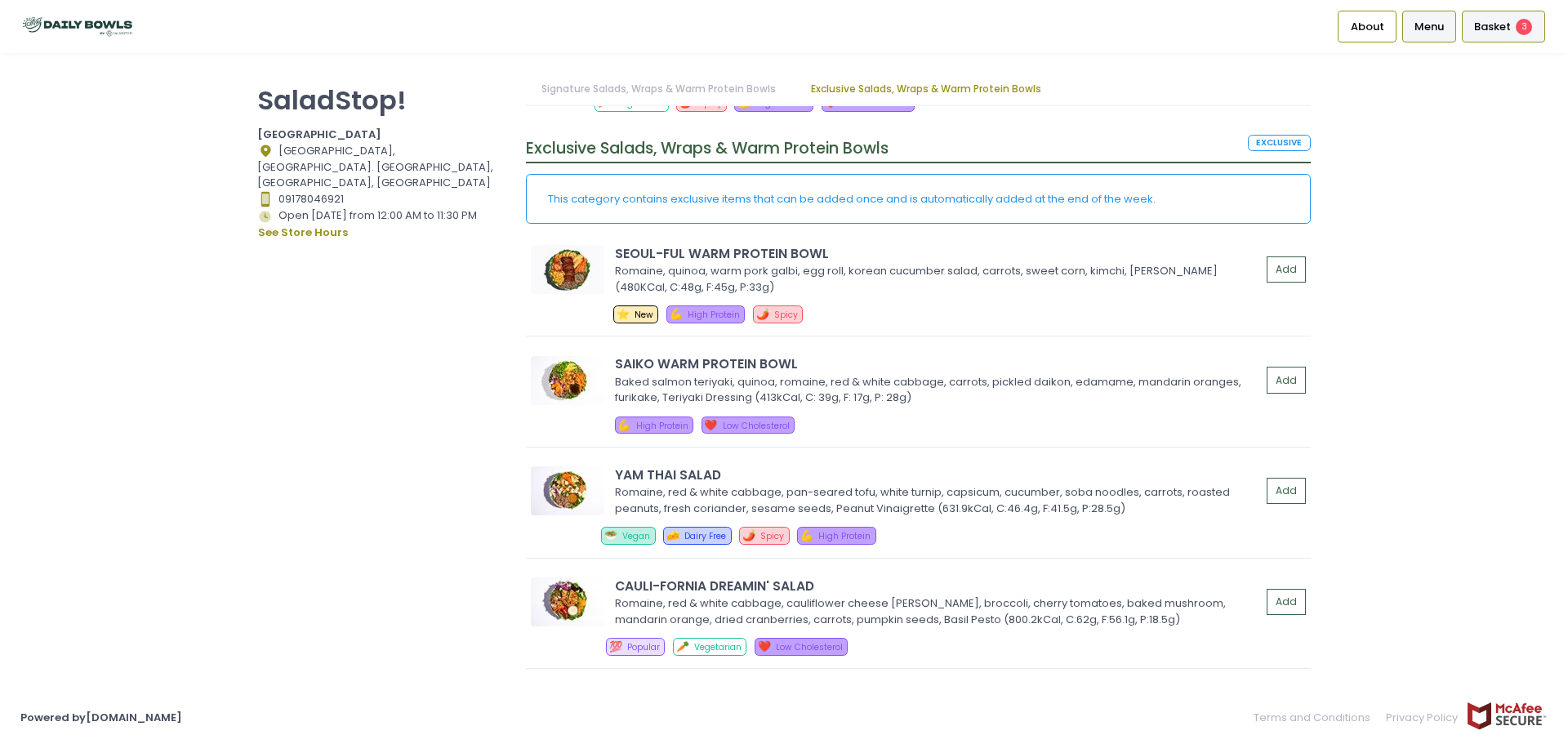
click at [1515, 13] on div "Basket 3" at bounding box center [1503, 26] width 83 height 32
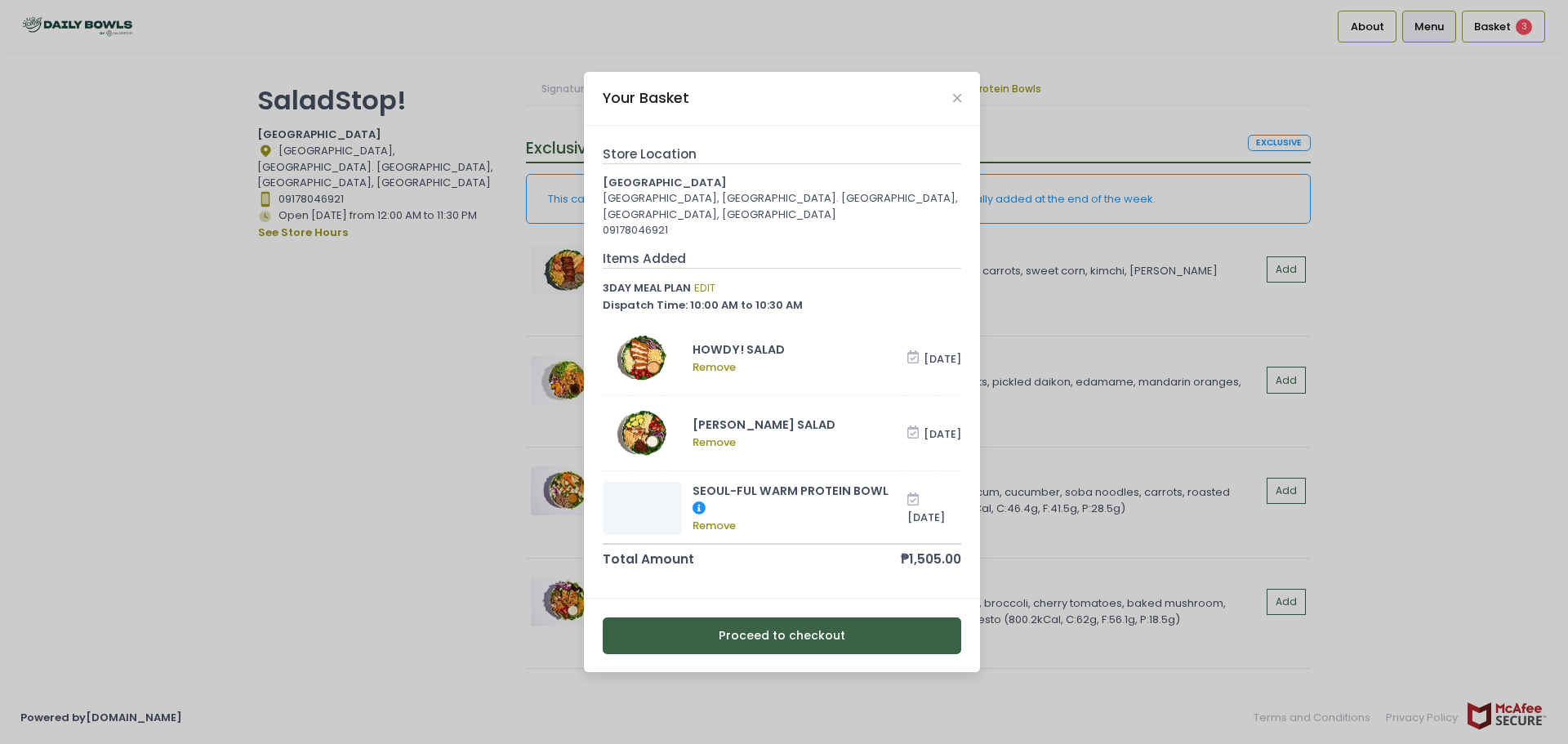
click at [961, 91] on div "Your Basket" at bounding box center [781, 99] width 396 height 54
click at [949, 100] on div "Your Basket" at bounding box center [781, 99] width 396 height 54
click at [956, 102] on icon "Close" at bounding box center [956, 98] width 8 height 13
